Goal: Information Seeking & Learning: Check status

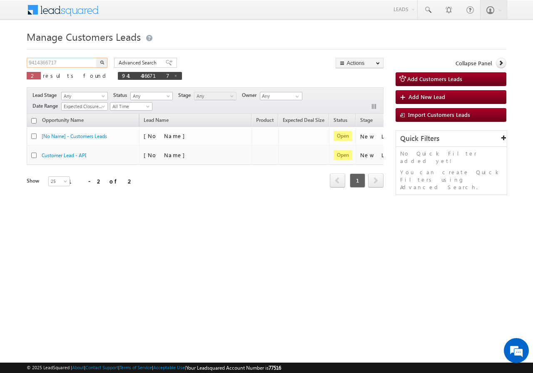
click at [64, 63] on input "9414366717" at bounding box center [62, 63] width 71 height 10
paste input "13296796"
type input "9132967967"
click at [102, 63] on img "button" at bounding box center [102, 62] width 4 height 4
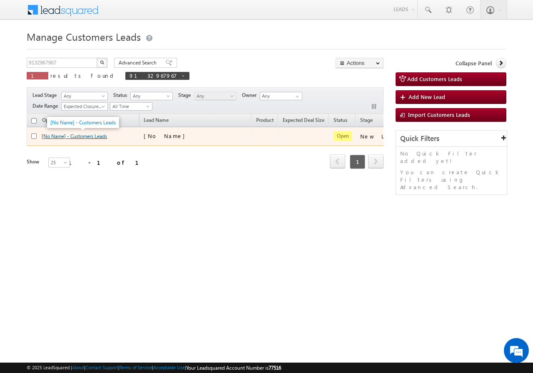
click at [102, 136] on link "[No Name] - Customers Leads" at bounding box center [74, 136] width 65 height 6
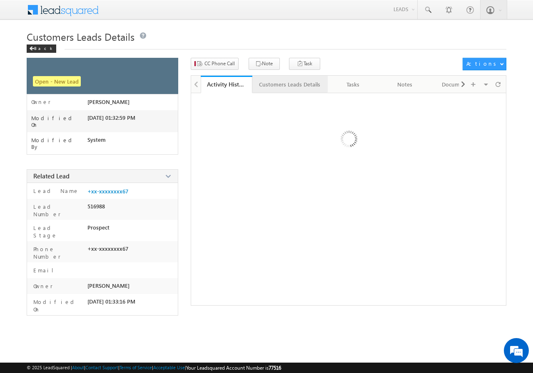
click at [272, 84] on div "Customers Leads Details" at bounding box center [289, 84] width 61 height 10
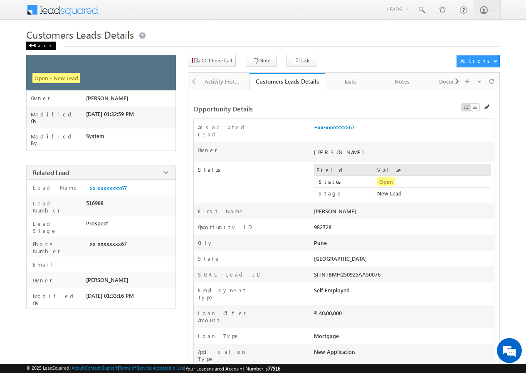
click at [32, 44] on span at bounding box center [31, 46] width 5 height 4
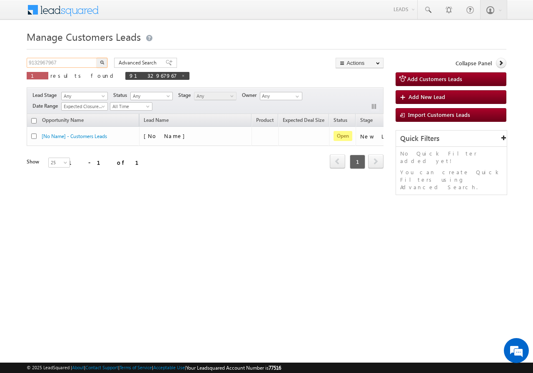
click at [72, 62] on input "9132967967" at bounding box center [62, 63] width 71 height 10
paste input "928413378"
type input "9928413378"
click at [98, 62] on button "button" at bounding box center [102, 63] width 11 height 10
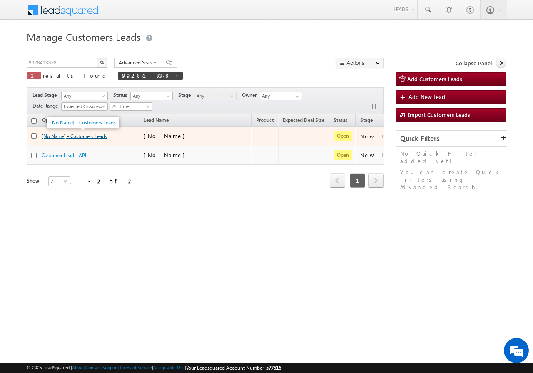
click at [91, 138] on link "[No Name] - Customers Leads" at bounding box center [74, 136] width 65 height 6
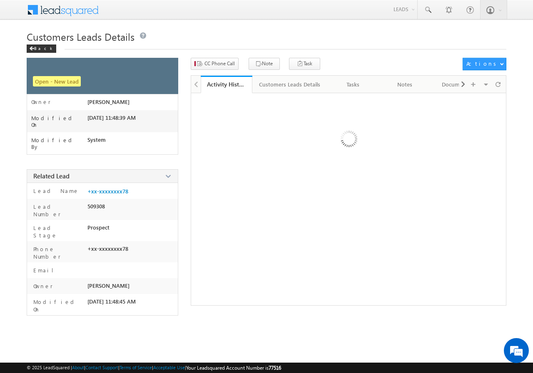
click at [280, 88] on link "Customers Leads Details" at bounding box center [289, 84] width 75 height 17
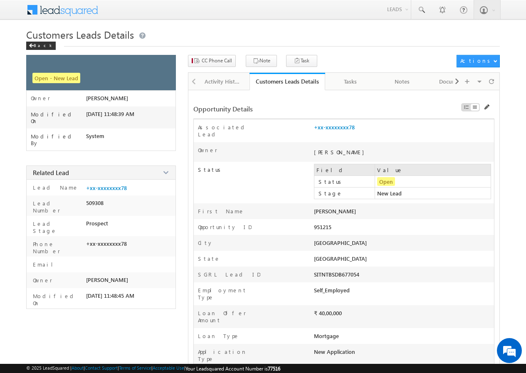
click at [47, 42] on link "Back" at bounding box center [43, 44] width 34 height 7
click at [36, 46] on div "Back" at bounding box center [41, 46] width 30 height 8
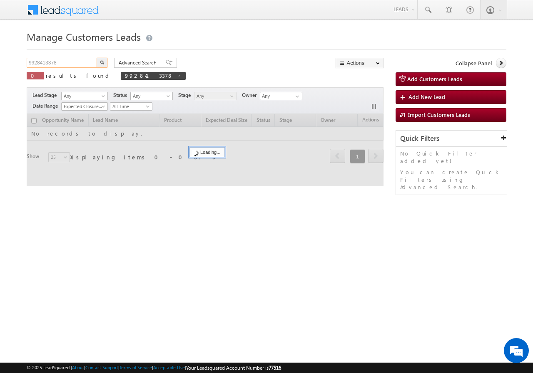
click at [69, 62] on input "9928413378" at bounding box center [62, 63] width 71 height 10
paste input "8193"
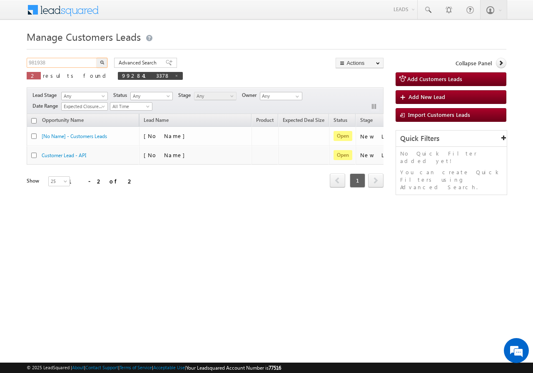
type input "981938"
click at [105, 61] on button "button" at bounding box center [102, 63] width 11 height 10
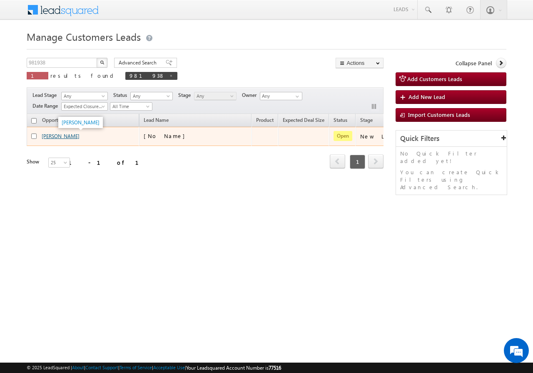
click at [64, 135] on link "[PERSON_NAME]" at bounding box center [61, 136] width 38 height 6
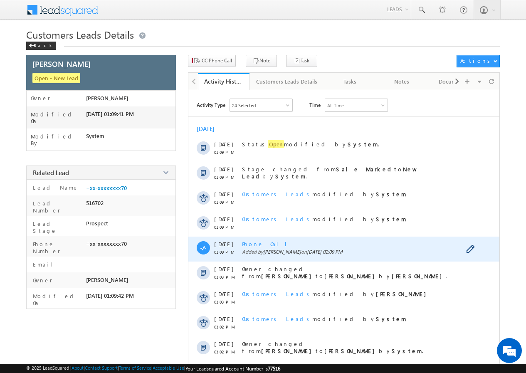
click at [257, 244] on span "Phone Call" at bounding box center [267, 244] width 51 height 7
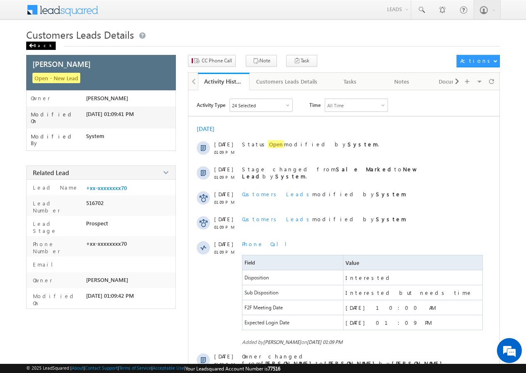
click at [40, 46] on div "Back" at bounding box center [41, 46] width 30 height 8
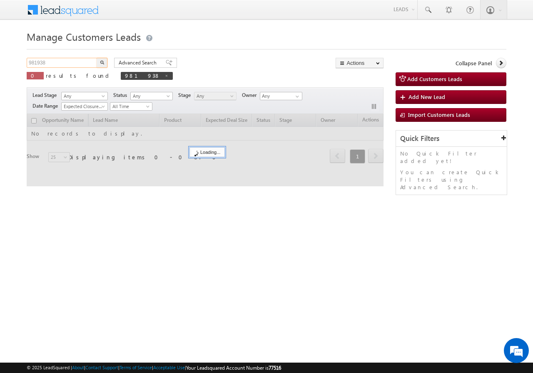
click at [64, 62] on input "981938" at bounding box center [62, 63] width 71 height 10
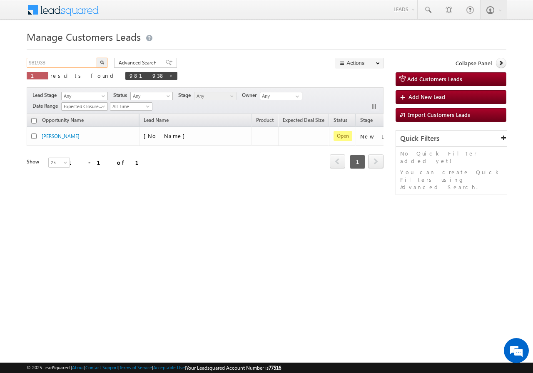
click at [64, 62] on input "981938" at bounding box center [62, 63] width 71 height 10
paste input "8010475056"
type input "8010475056"
click at [103, 60] on img "button" at bounding box center [102, 62] width 4 height 4
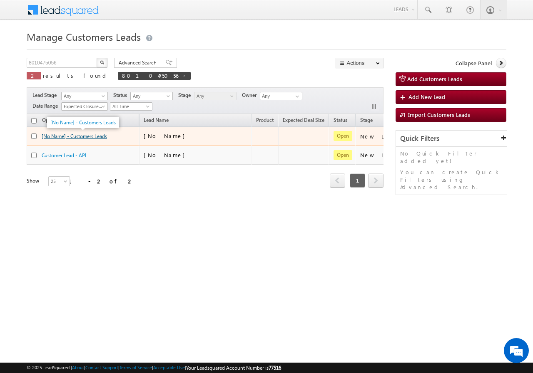
click at [88, 136] on link "[No Name] - Customers Leads" at bounding box center [74, 136] width 65 height 6
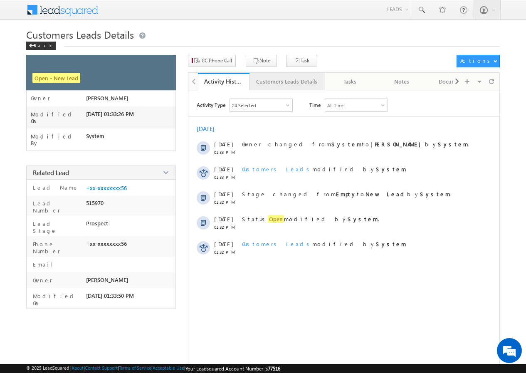
click at [265, 84] on div "Customers Leads Details" at bounding box center [286, 82] width 61 height 10
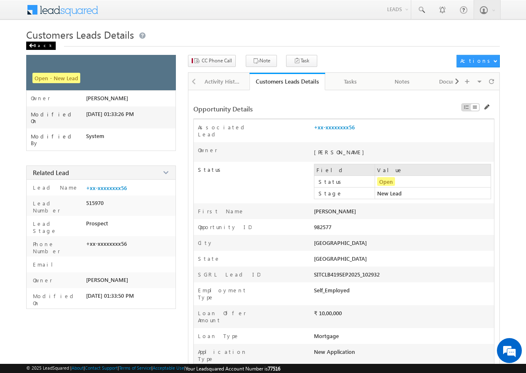
click at [35, 45] on div "Back" at bounding box center [41, 46] width 30 height 8
